Goal: Find specific page/section: Find specific page/section

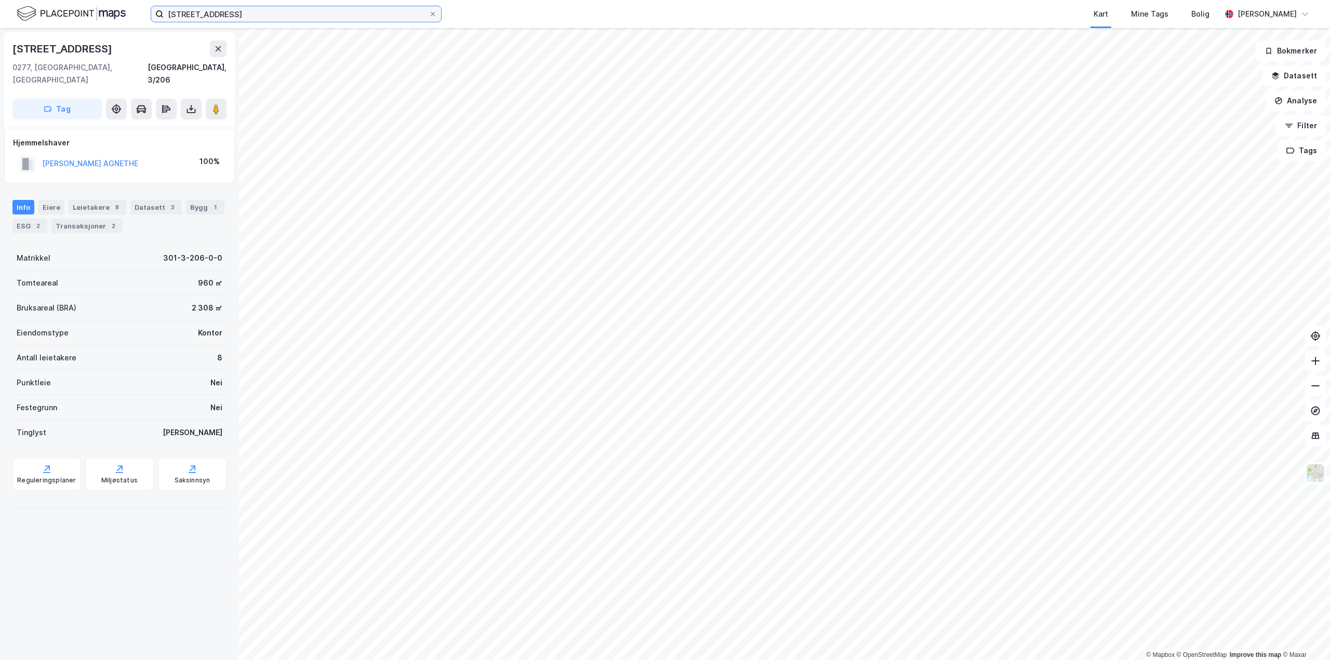
click at [279, 16] on input "[STREET_ADDRESS]" at bounding box center [296, 14] width 265 height 16
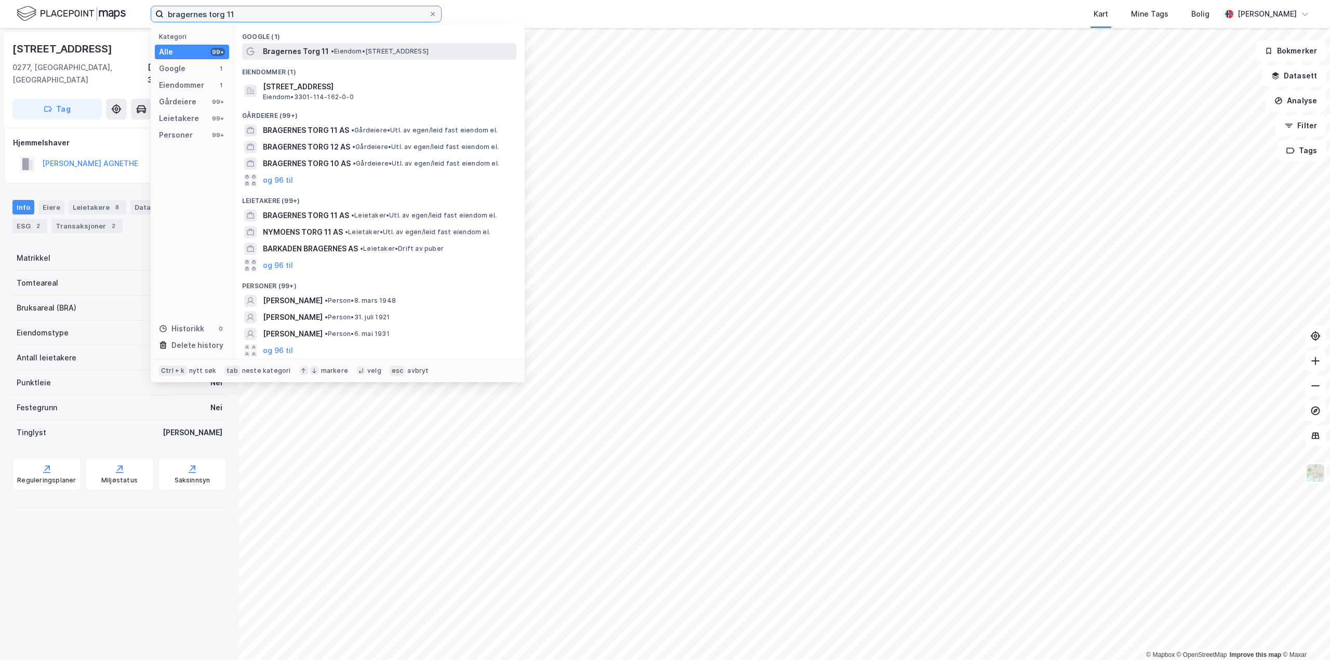
type input "bragernes torg 11"
drag, startPoint x: 331, startPoint y: 48, endPoint x: 334, endPoint y: 86, distance: 38.0
click at [334, 86] on div "Google (1) Bragernes Torg 11 • Eiendom • [STREET_ADDRESS] (1) [STREET_ADDRESS],…" at bounding box center [379, 191] width 291 height 335
click at [374, 91] on span "[STREET_ADDRESS]" at bounding box center [387, 87] width 249 height 12
